Goal: Submit feedback/report problem

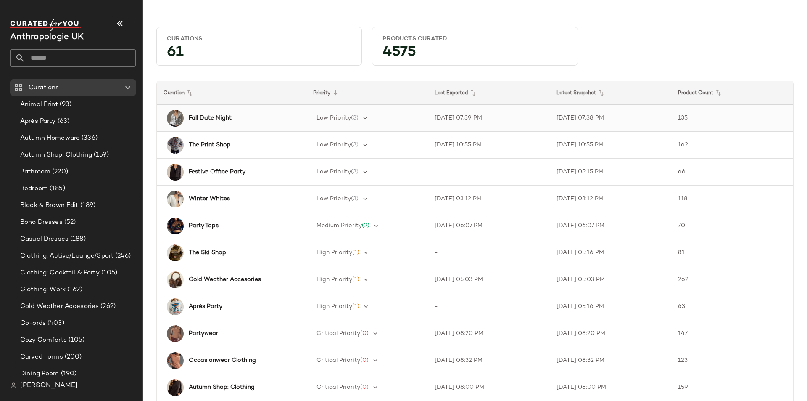
click at [221, 114] on b "Fall Date Night" at bounding box center [210, 117] width 43 height 9
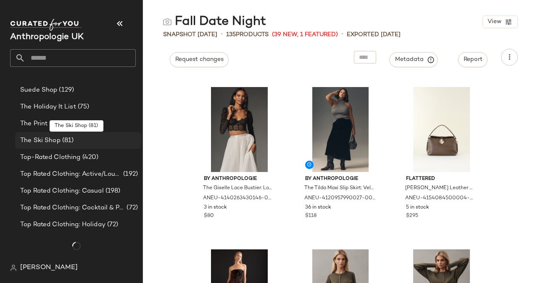
scroll to position [730, 0]
click at [78, 142] on div "The Ski Shop (81)" at bounding box center [78, 141] width 120 height 10
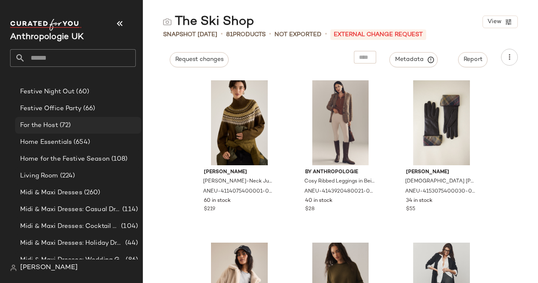
scroll to position [307, 0]
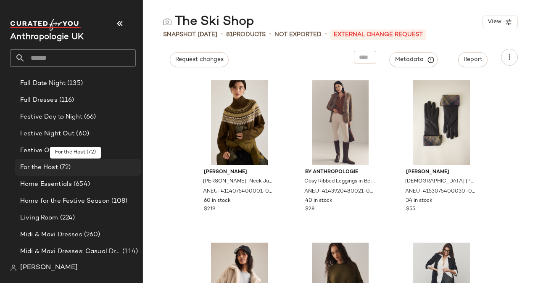
click at [64, 161] on div "For the Host (72)" at bounding box center [78, 167] width 126 height 17
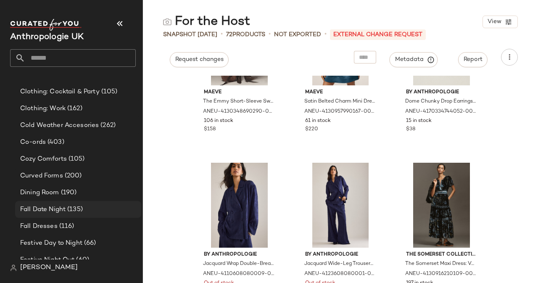
scroll to position [139, 0]
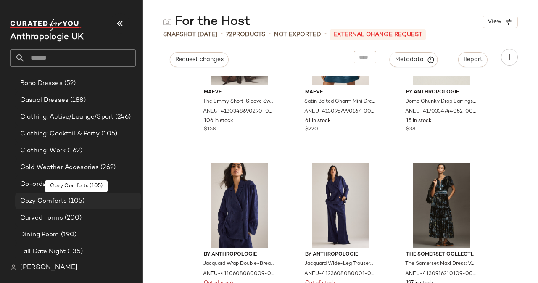
click at [50, 203] on span "Cozy Comforts" at bounding box center [43, 201] width 47 height 10
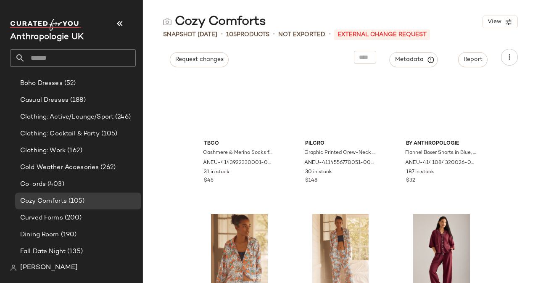
scroll to position [3272, 0]
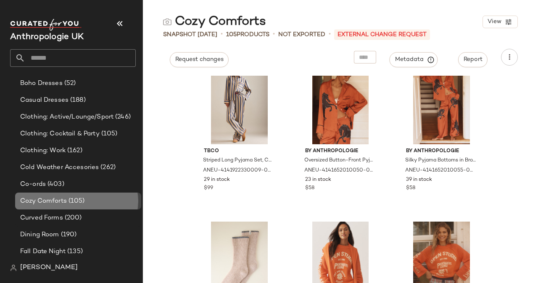
click at [47, 199] on span "Cozy Comforts" at bounding box center [43, 201] width 47 height 10
click at [202, 59] on span "Request changes" at bounding box center [199, 59] width 49 height 7
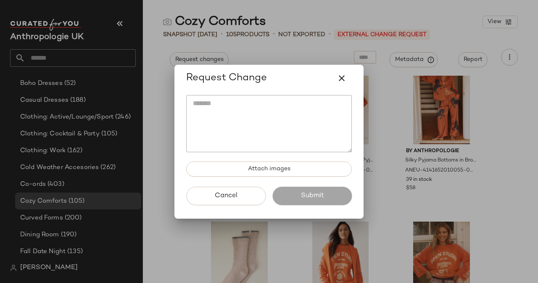
click at [219, 125] on textarea at bounding box center [269, 123] width 166 height 57
type textarea "*"
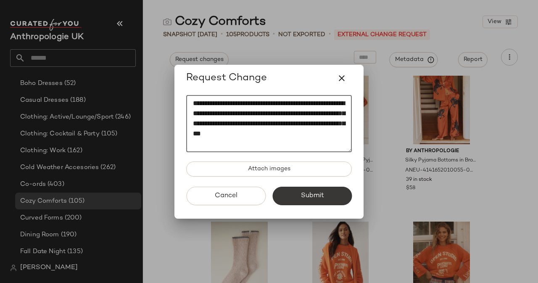
type textarea "**********"
click at [316, 195] on span "Submit" at bounding box center [312, 196] width 24 height 8
